Goal: Transaction & Acquisition: Purchase product/service

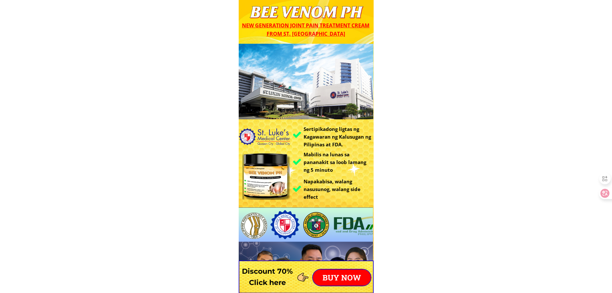
click at [350, 275] on p "BUY NOW" at bounding box center [342, 277] width 58 height 16
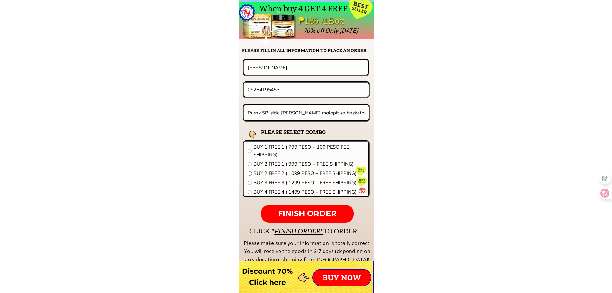
scroll to position [5040, 0]
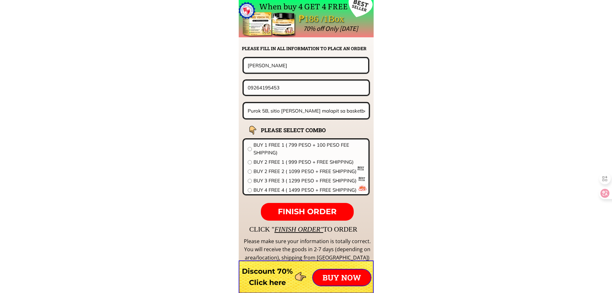
drag, startPoint x: 289, startPoint y: 69, endPoint x: 176, endPoint y: 64, distance: 113.2
paste input "[PERSON_NAME]"
type input "[PERSON_NAME]"
drag, startPoint x: 290, startPoint y: 84, endPoint x: 206, endPoint y: 84, distance: 84.8
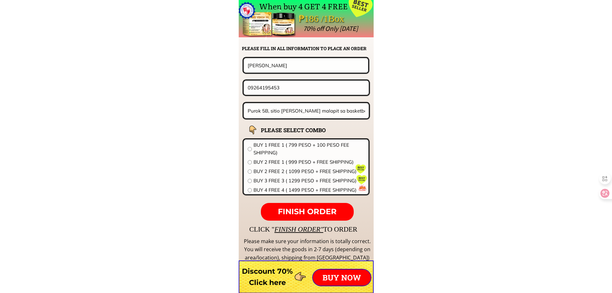
paste input "61.605.4387"
click at [272, 88] on input "0961.605.4387" at bounding box center [306, 88] width 120 height 14
type input "09616054387"
click at [296, 111] on input "Purok 5B, sitio [PERSON_NAME] malapit sa basketball court" at bounding box center [306, 110] width 121 height 15
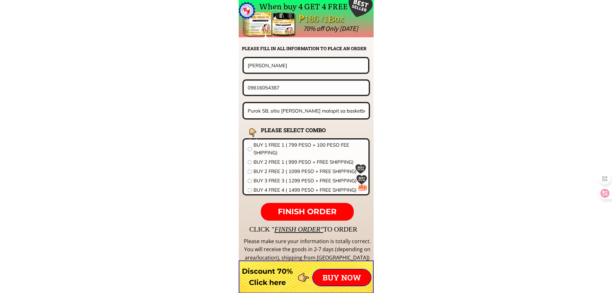
paste input "6 national highway New cabalan [GEOGRAPHIC_DATA] [GEOGRAPHIC_DATA] 2200"
type input "Purok 6 national highway New cabalan [GEOGRAPHIC_DATA] [GEOGRAPHIC_DATA] 2200"
click at [287, 179] on span "BUY 3 FREE 3 ( 1299 PESO + FREE SHIPPING)" at bounding box center [308, 181] width 111 height 8
radio input "true"
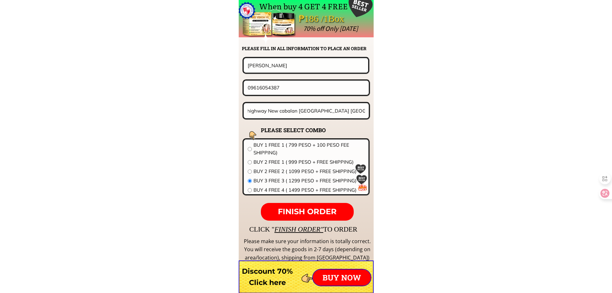
scroll to position [0, 0]
click at [318, 211] on span "FINISH ORDER" at bounding box center [307, 211] width 59 height 9
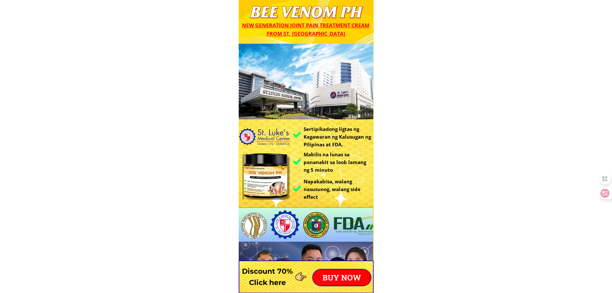
click at [351, 272] on p "BUY NOW" at bounding box center [342, 277] width 58 height 16
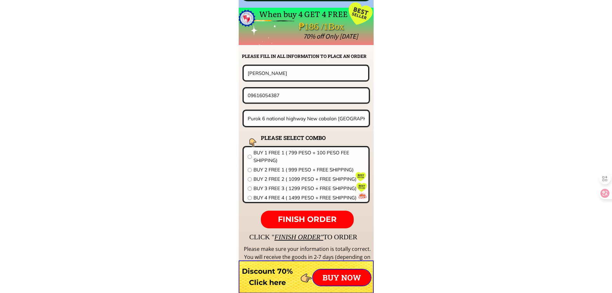
scroll to position [5040, 0]
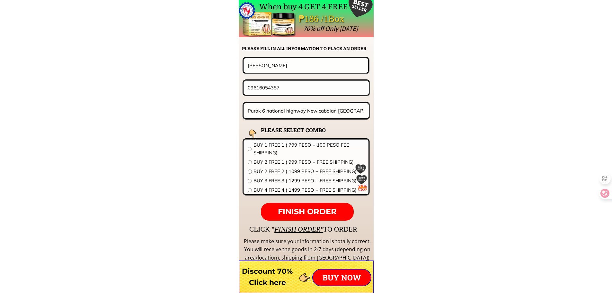
drag, startPoint x: 273, startPoint y: 89, endPoint x: 145, endPoint y: 79, distance: 128.5
paste input "107817665"
type input "09107817665"
drag, startPoint x: 210, startPoint y: 64, endPoint x: 91, endPoint y: 57, distance: 119.7
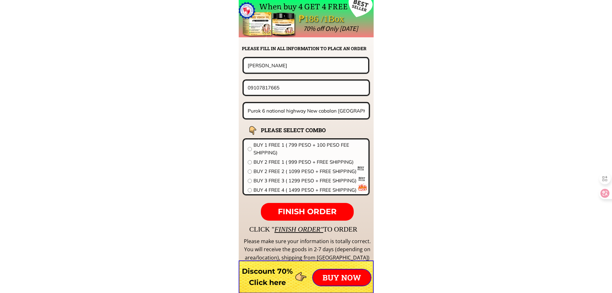
paste input "beth pasia"
type input "beth pasia"
click at [282, 118] on input "Purok 6 national highway New cabalan [GEOGRAPHIC_DATA] [GEOGRAPHIC_DATA] 2200" at bounding box center [306, 110] width 121 height 15
paste input "baquiano compound patnubay 3 barangay san luis antipolo city rizal 187"
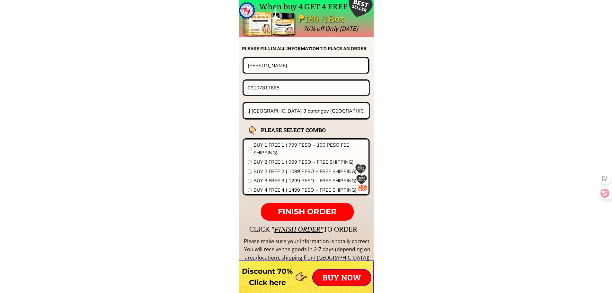
scroll to position [0, 0]
drag, startPoint x: 328, startPoint y: 109, endPoint x: 161, endPoint y: 108, distance: 167.7
type input "baquiano compound patnubay 3 barangay san luis antipolo city rizal 1870"
click at [277, 146] on span "BUY 1 FREE 1 ( 799 PESO + 100 PESO FEE SHIPPING)" at bounding box center [308, 148] width 111 height 15
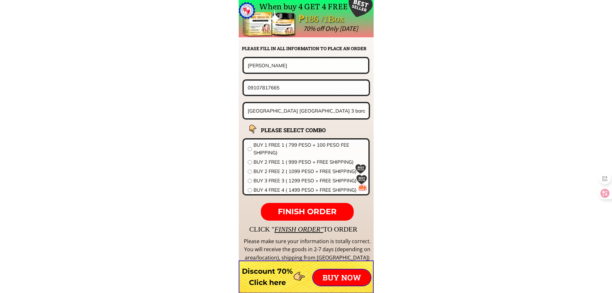
radio input "true"
click at [322, 216] on p "FINISH ORDER" at bounding box center [307, 212] width 93 height 18
